Goal: Book appointment/travel/reservation

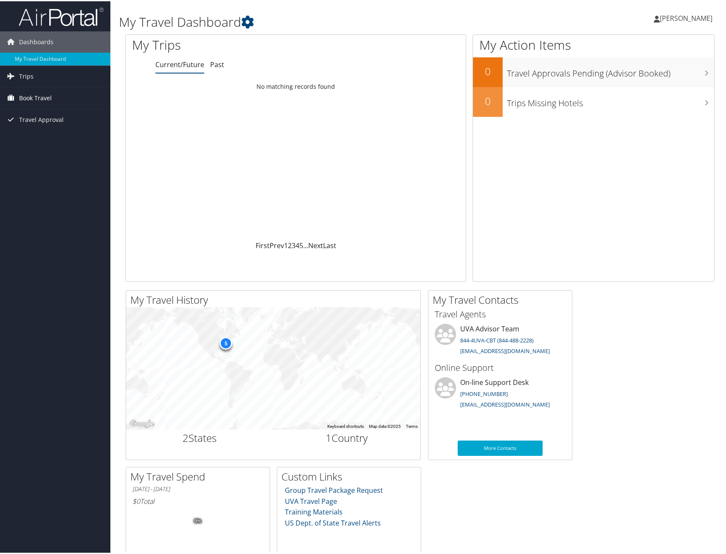
click at [28, 96] on span "Book Travel" at bounding box center [35, 96] width 33 height 21
click at [28, 136] on link "Book/Manage Online Trips" at bounding box center [55, 139] width 110 height 13
